Goal: Find specific page/section: Find specific page/section

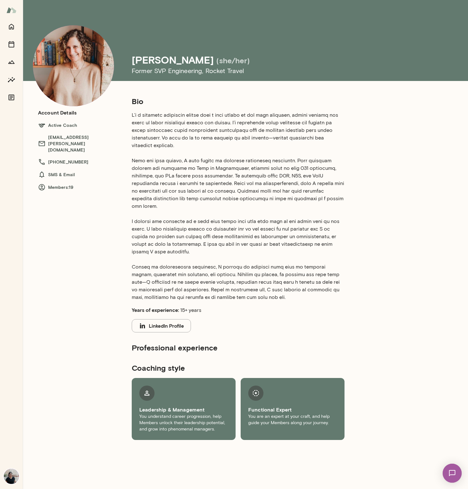
click at [211, 109] on section "Bio Years of experience: 15+ years LinkedIn Profile" at bounding box center [238, 214] width 213 height 236
click at [324, 156] on p at bounding box center [238, 206] width 213 height 190
click at [317, 111] on p at bounding box center [238, 206] width 213 height 190
click at [221, 297] on section "Bio Years of experience: 15+ years LinkedIn Profile" at bounding box center [238, 214] width 213 height 236
click at [156, 319] on button "LinkedIn Profile" at bounding box center [161, 325] width 59 height 13
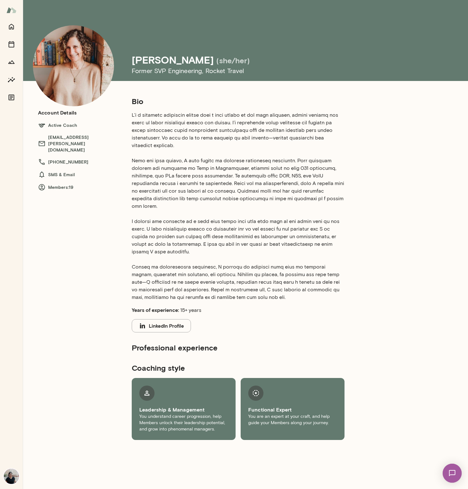
click at [176, 272] on p at bounding box center [238, 206] width 213 height 190
